Goal: Task Accomplishment & Management: Manage account settings

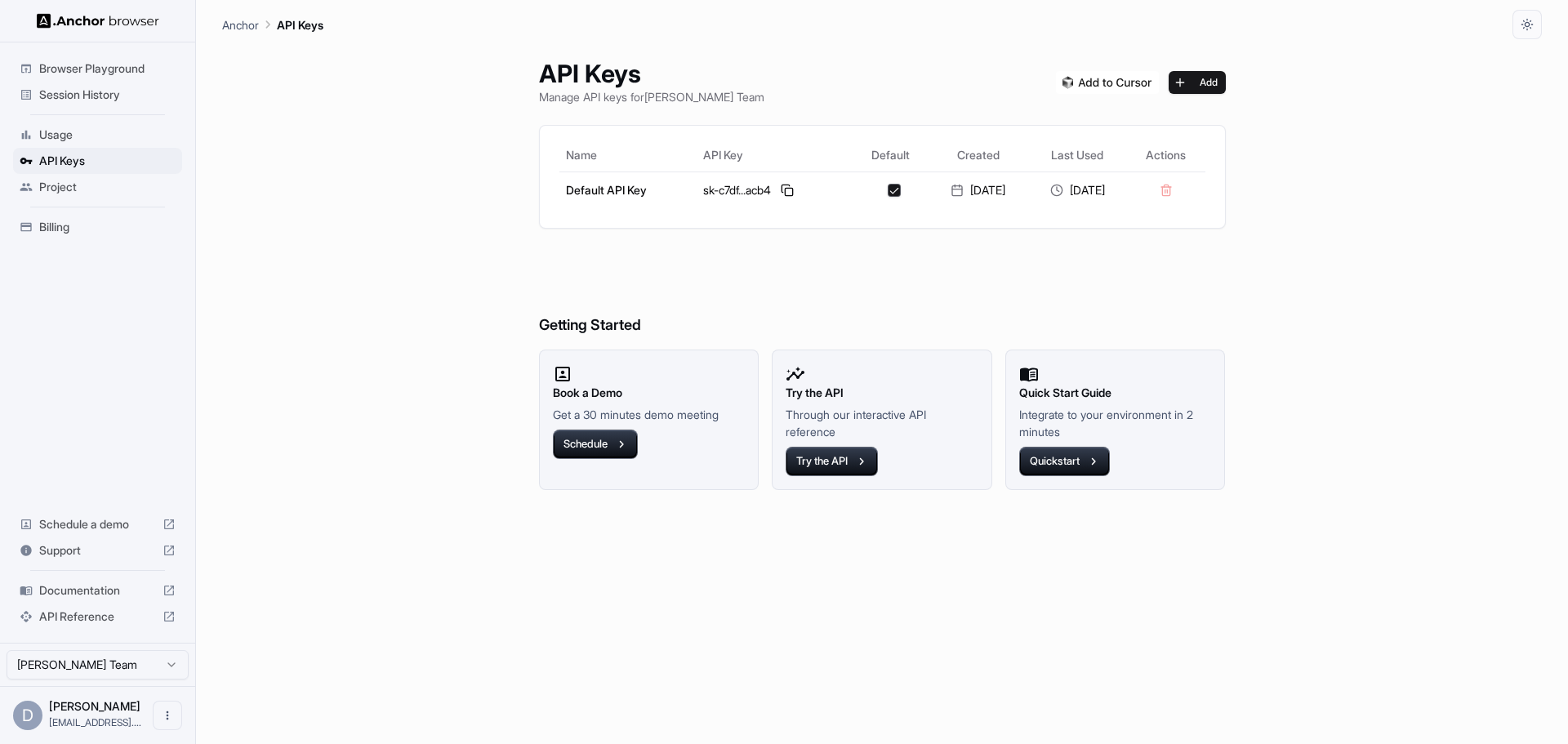
click at [124, 69] on span "Browser Playground" at bounding box center [107, 69] width 136 height 17
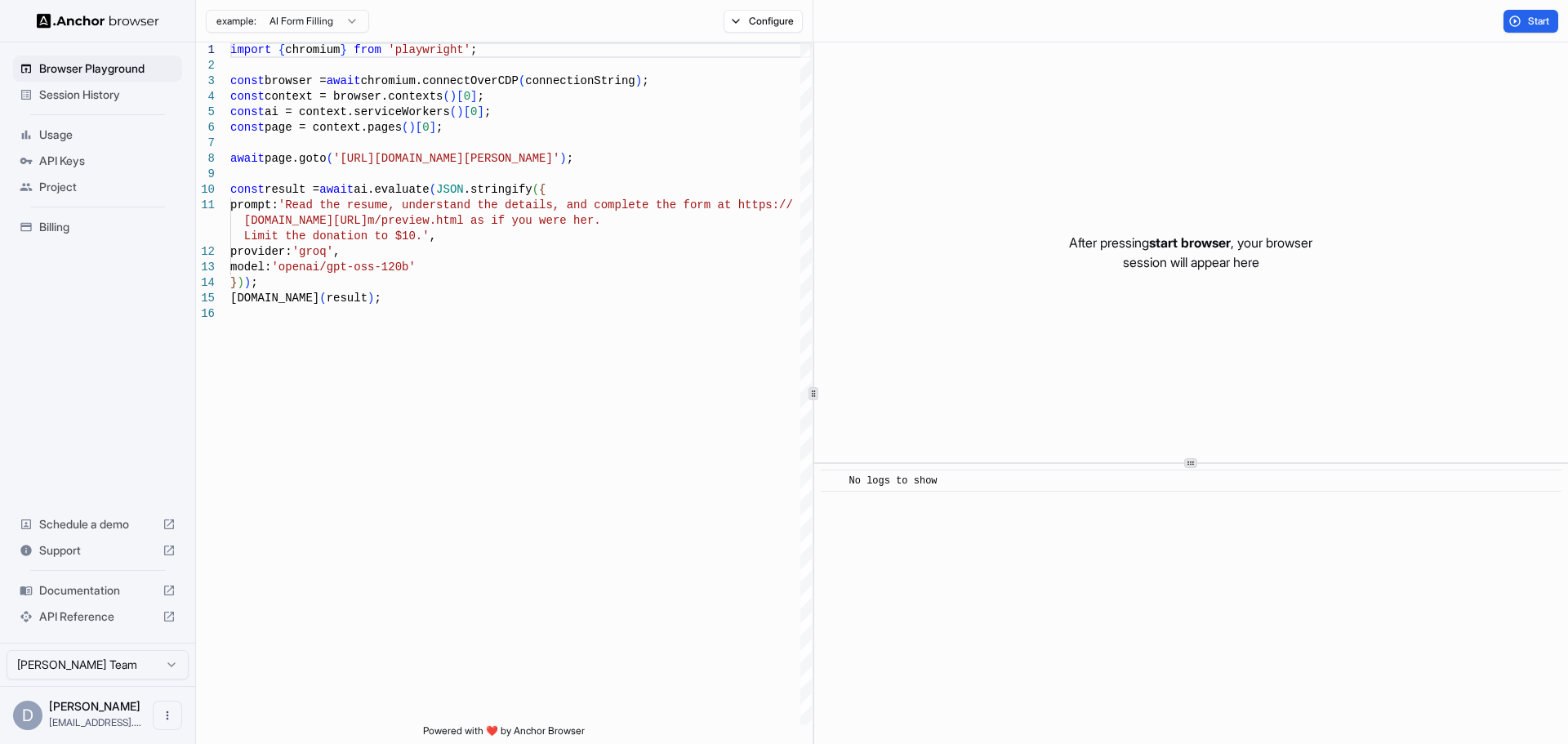
click at [83, 614] on span "API Reference" at bounding box center [97, 617] width 116 height 17
click at [331, 23] on html "Browser Playground Session History Usage API Keys Project Billing Schedule a de…" at bounding box center [784, 372] width 1568 height 744
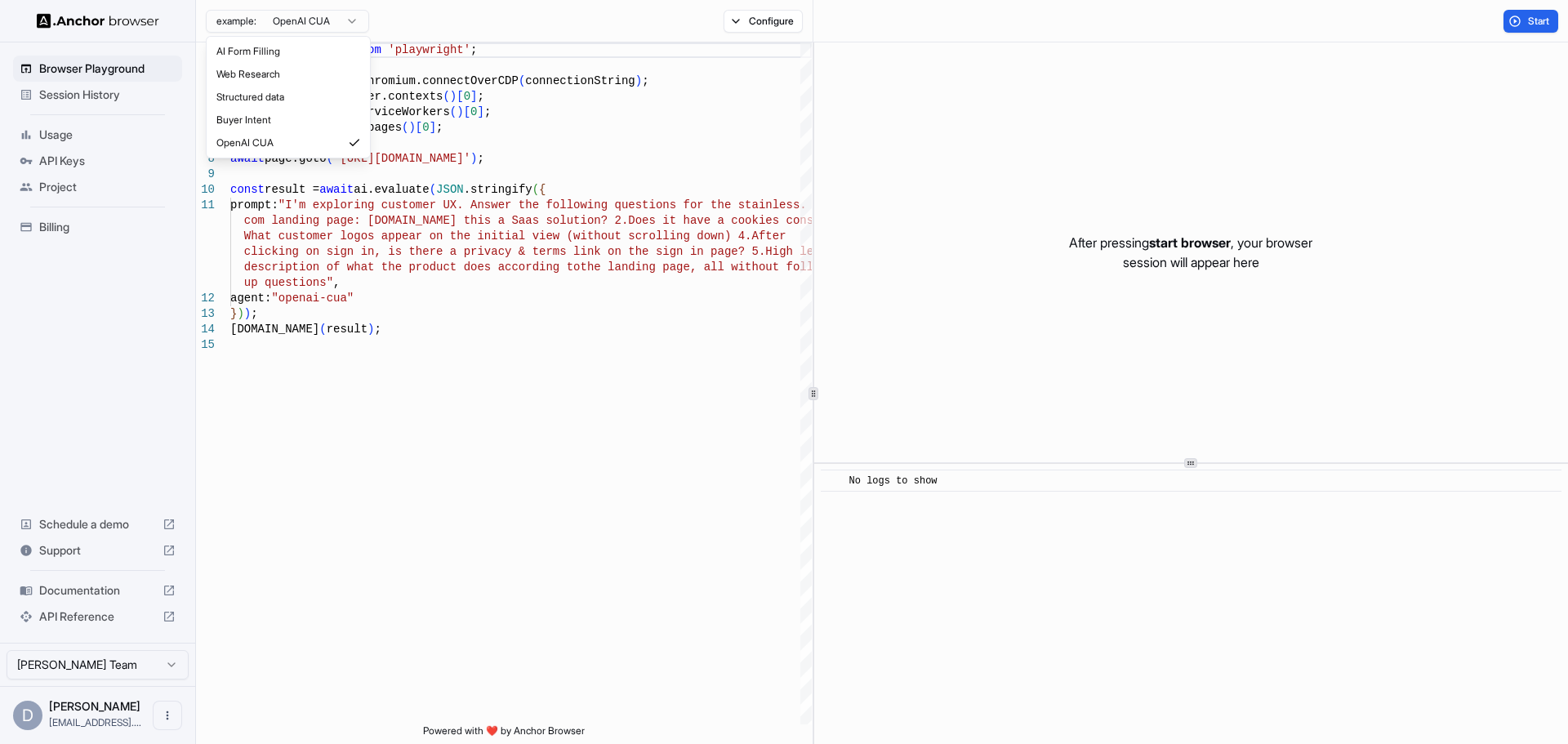
click at [265, 18] on html "Browser Playground Session History Usage API Keys Project Billing Schedule a de…" at bounding box center [784, 372] width 1568 height 744
type textarea "**********"
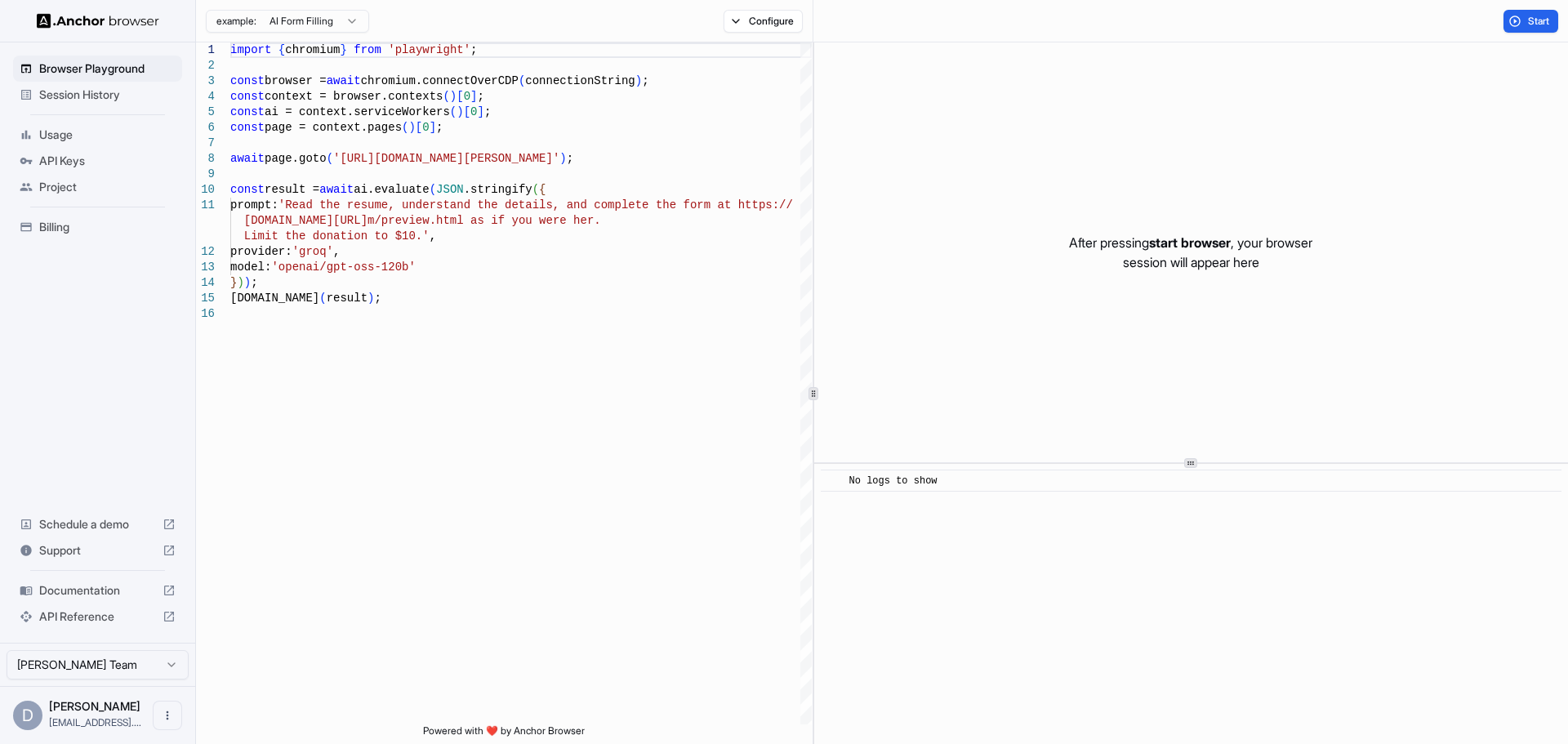
click at [110, 616] on span "API Reference" at bounding box center [97, 617] width 116 height 17
click at [115, 594] on span "Documentation" at bounding box center [97, 590] width 116 height 17
click at [52, 151] on div "API Keys" at bounding box center [97, 161] width 169 height 26
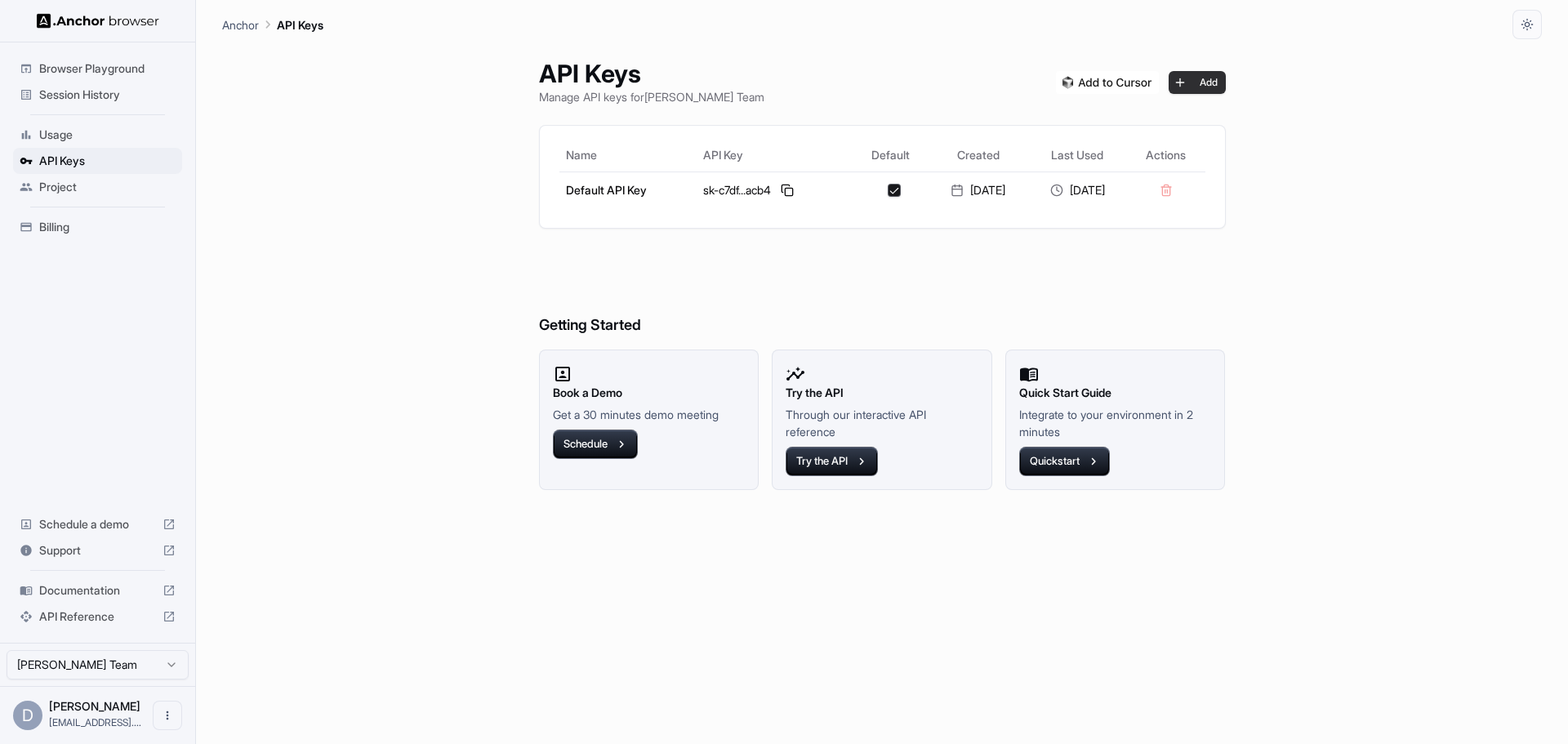
click at [1212, 74] on button "Add" at bounding box center [1197, 82] width 57 height 23
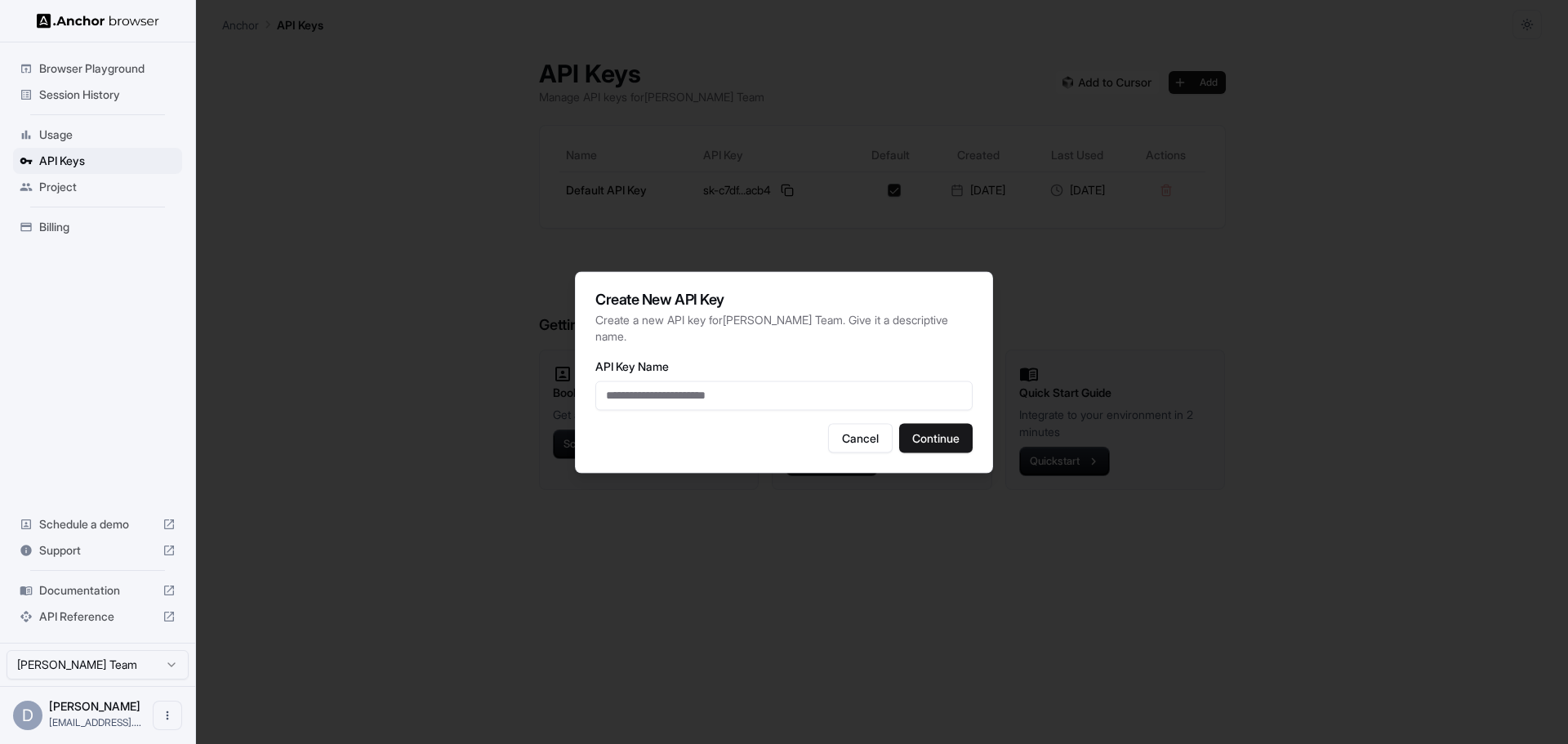
click at [828, 392] on input "API Key Name" at bounding box center [783, 395] width 377 height 29
type input "*****"
click at [927, 431] on button "Continue" at bounding box center [936, 438] width 73 height 29
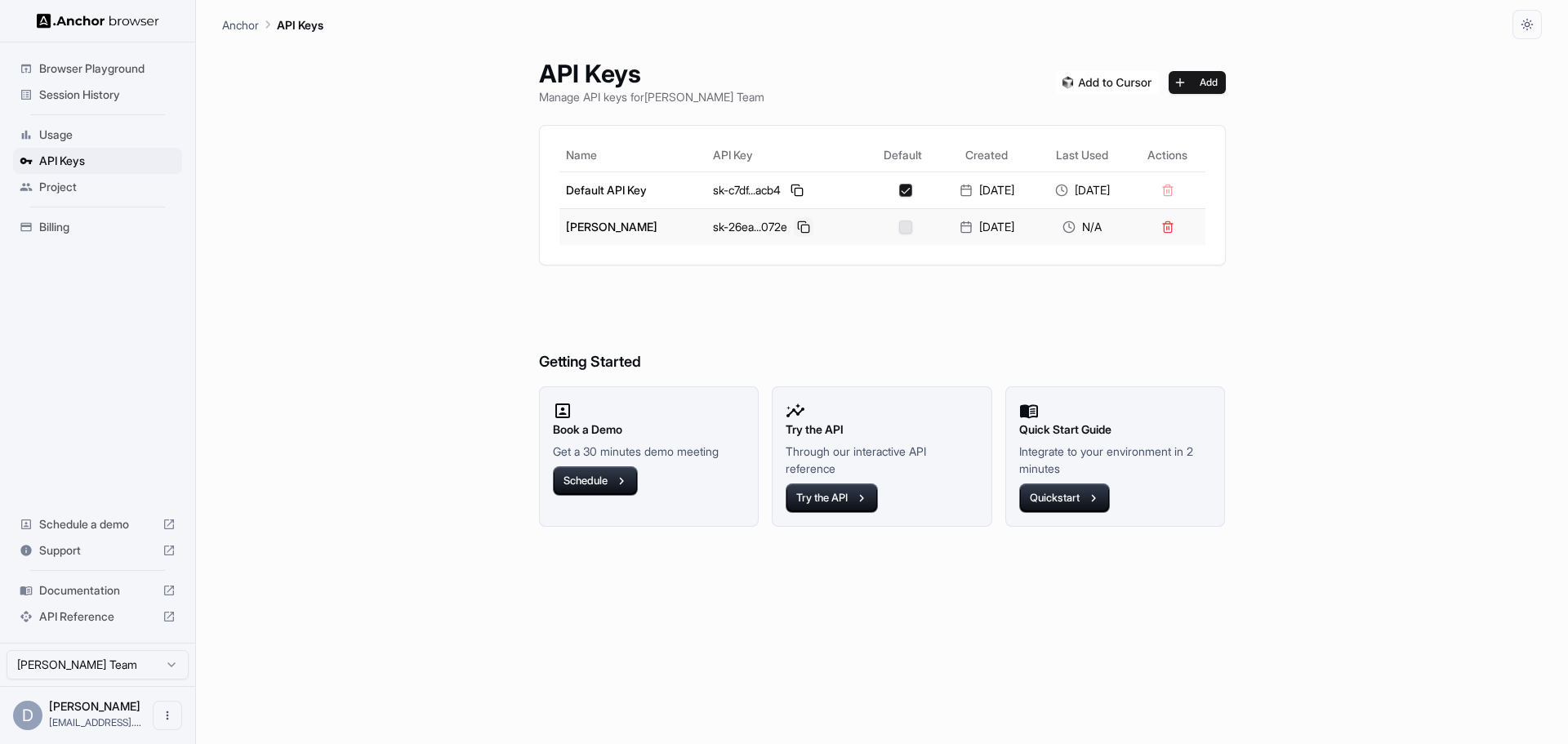
click at [794, 219] on button at bounding box center [804, 227] width 20 height 20
click at [717, 231] on div "sk-26ea...072e" at bounding box center [786, 227] width 147 height 20
